Goal: Find specific page/section

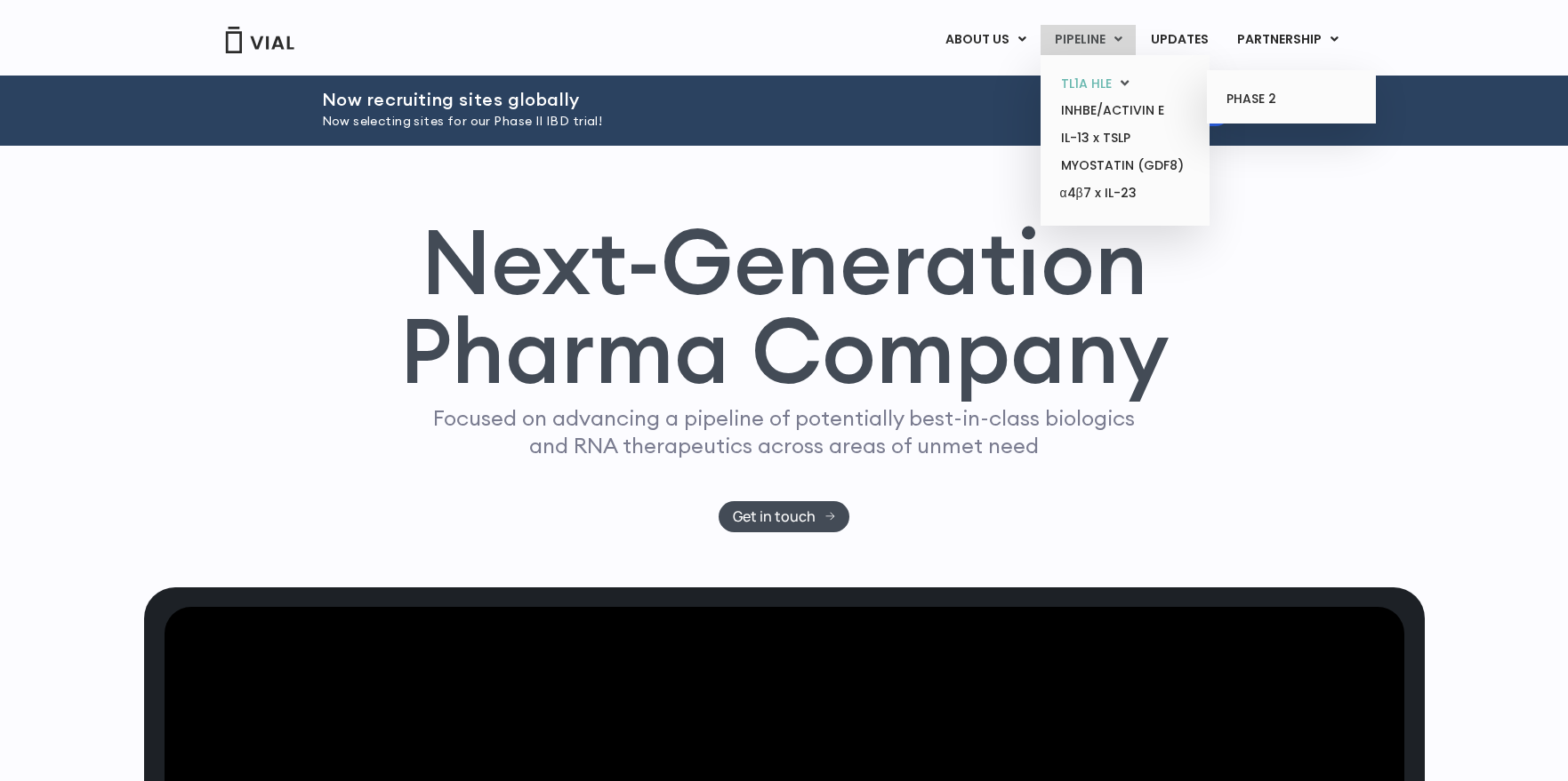
click at [1109, 81] on link "TL1A HLE" at bounding box center [1124, 84] width 156 height 28
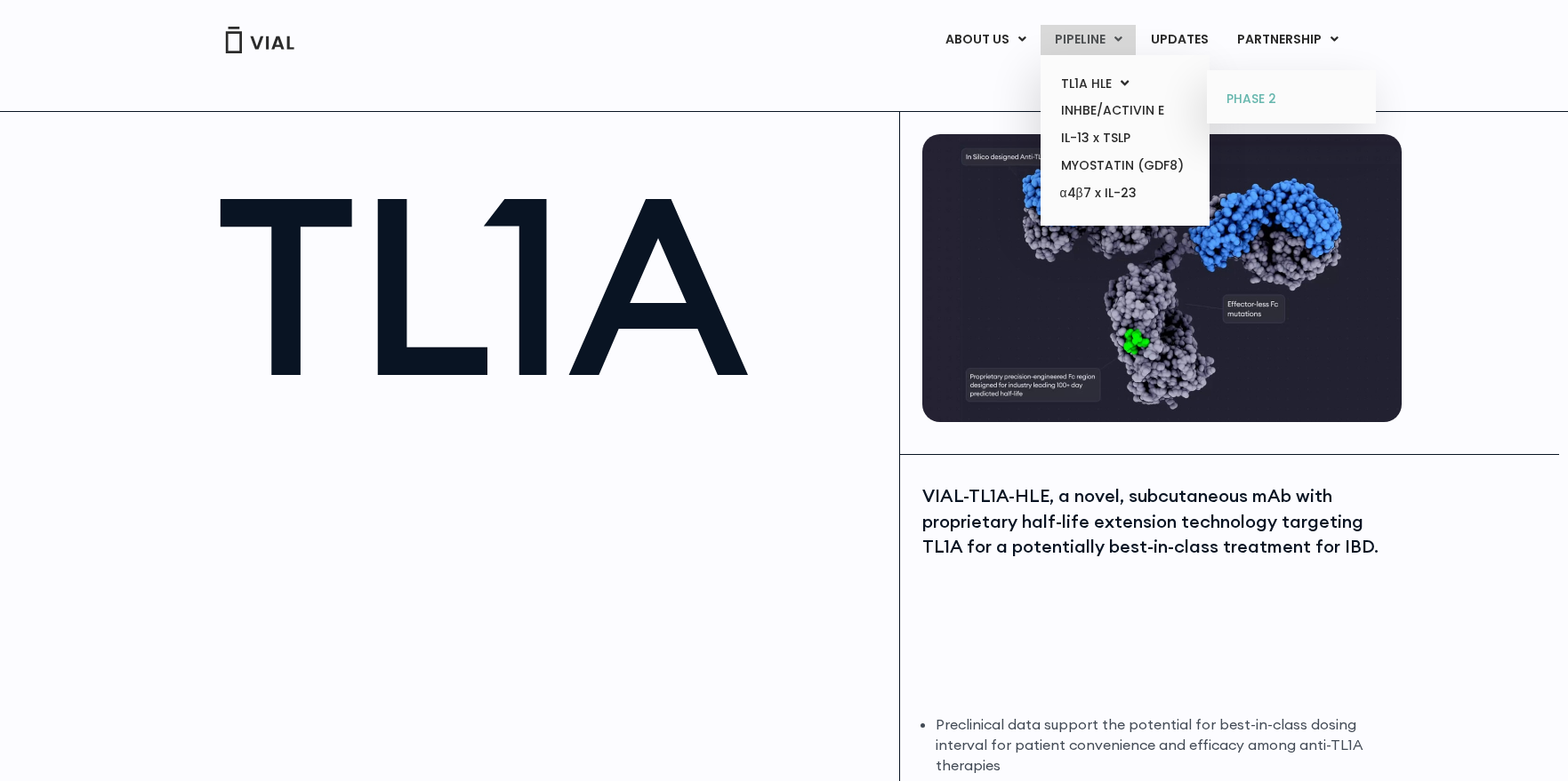
click at [1285, 90] on link "PHASE 2" at bounding box center [1290, 99] width 156 height 29
